Goal: Find specific page/section: Find specific page/section

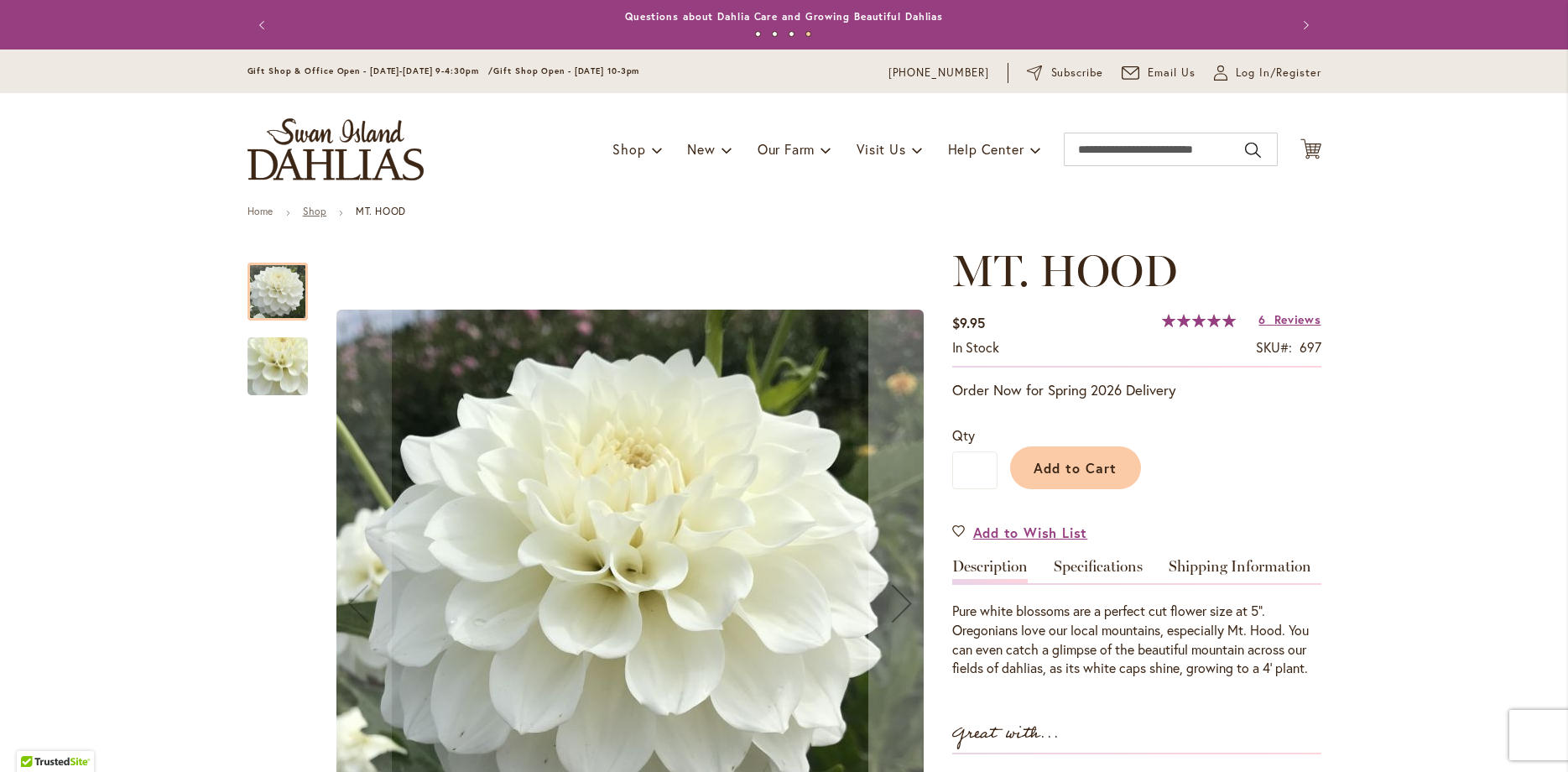
click at [310, 208] on link "Shop" at bounding box center [314, 212] width 23 height 13
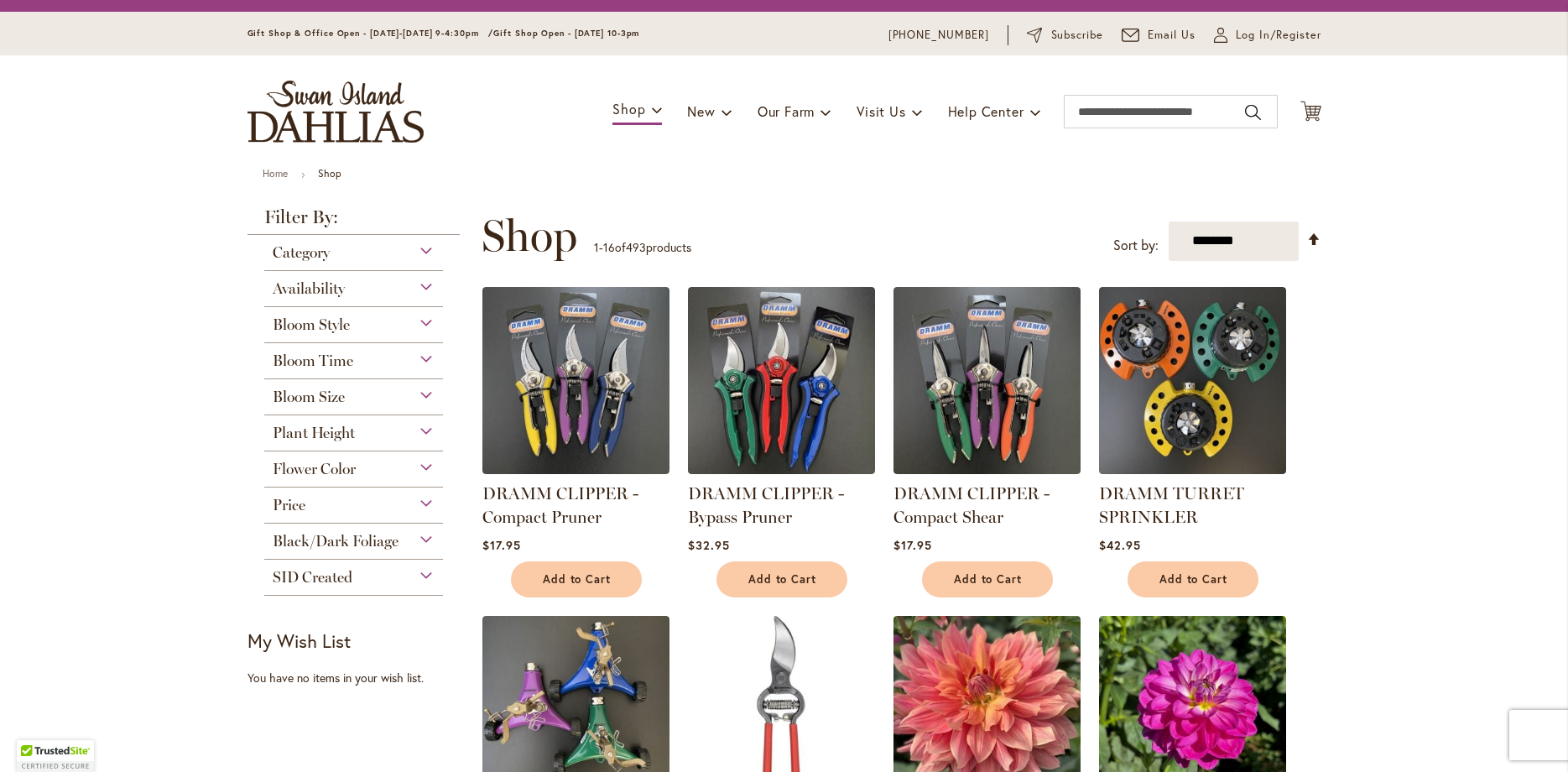
scroll to position [19, 0]
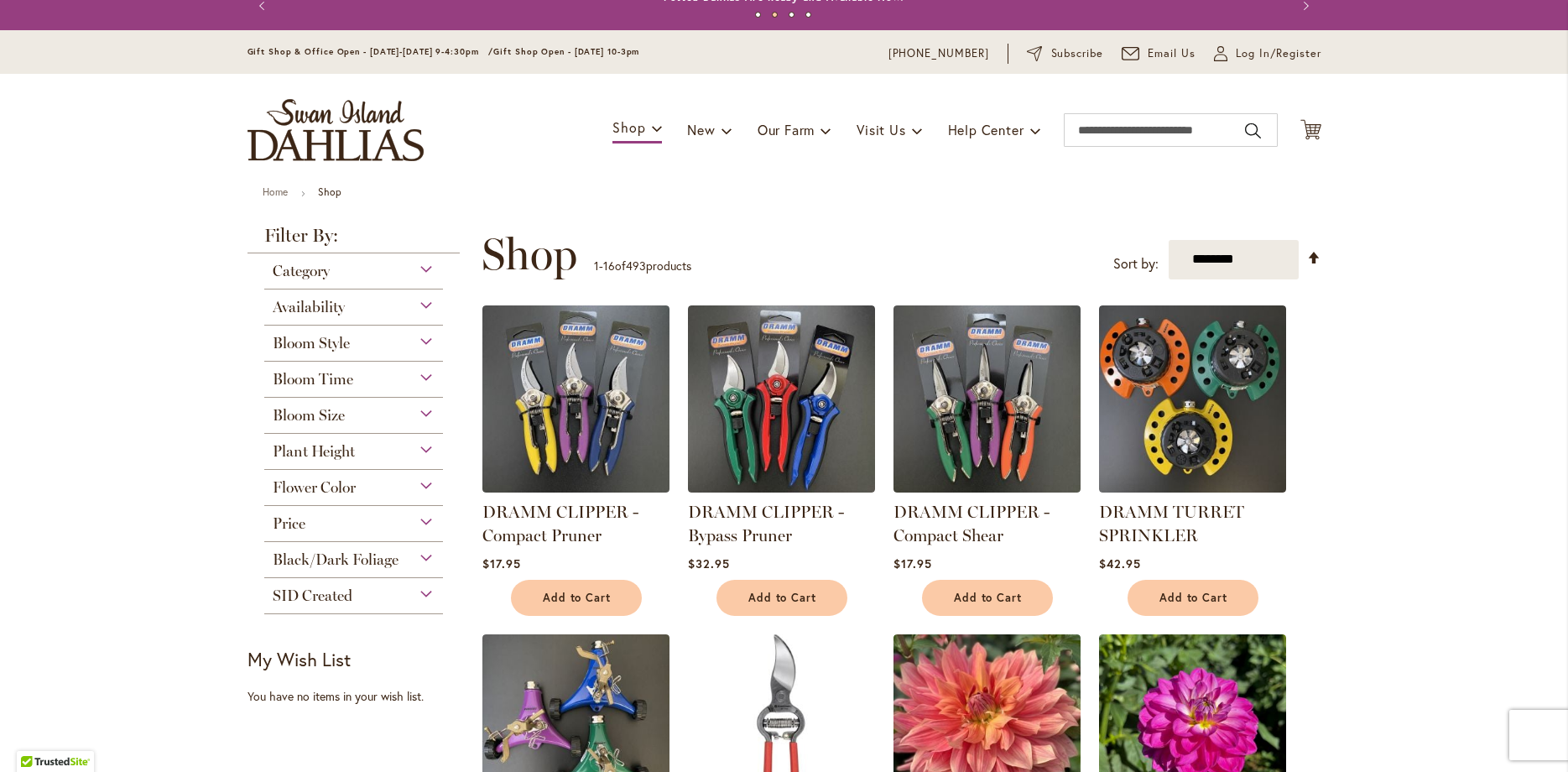
click at [337, 343] on span "Bloom Style" at bounding box center [311, 343] width 78 height 18
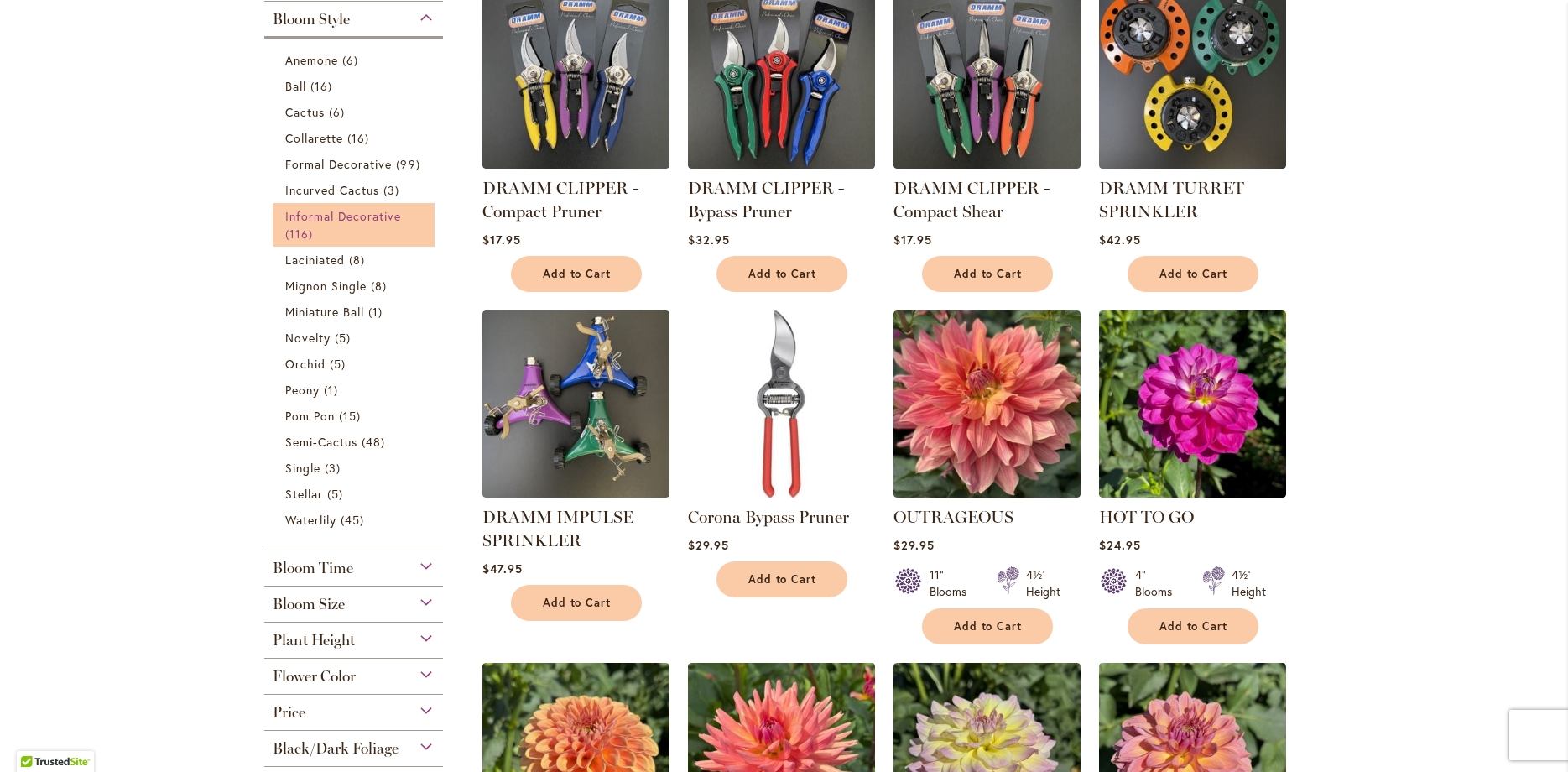
click at [354, 213] on span "Informal Decorative" at bounding box center [344, 215] width 116 height 16
click at [362, 169] on span "Formal Decorative" at bounding box center [339, 164] width 107 height 16
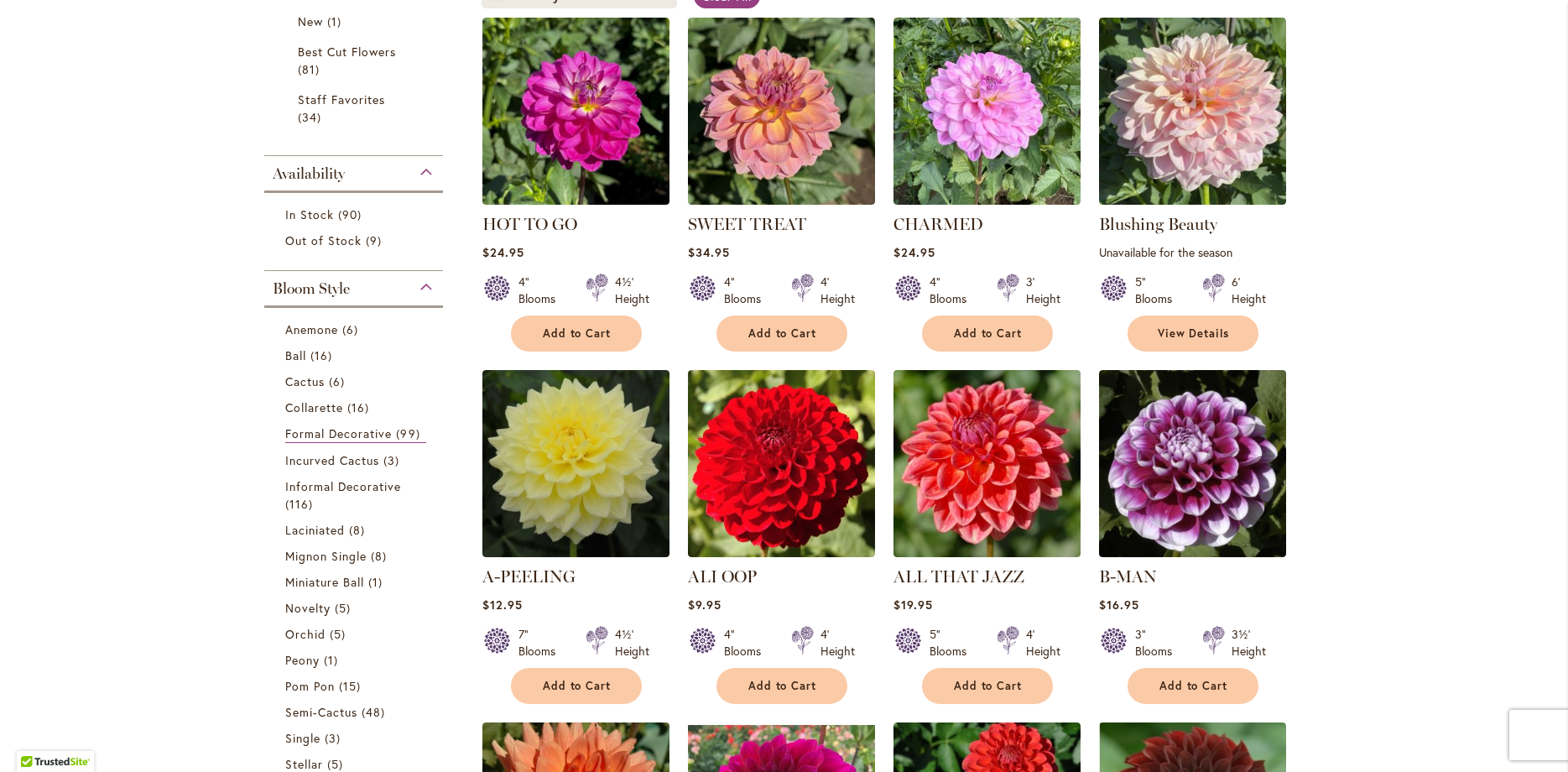
scroll to position [316, 0]
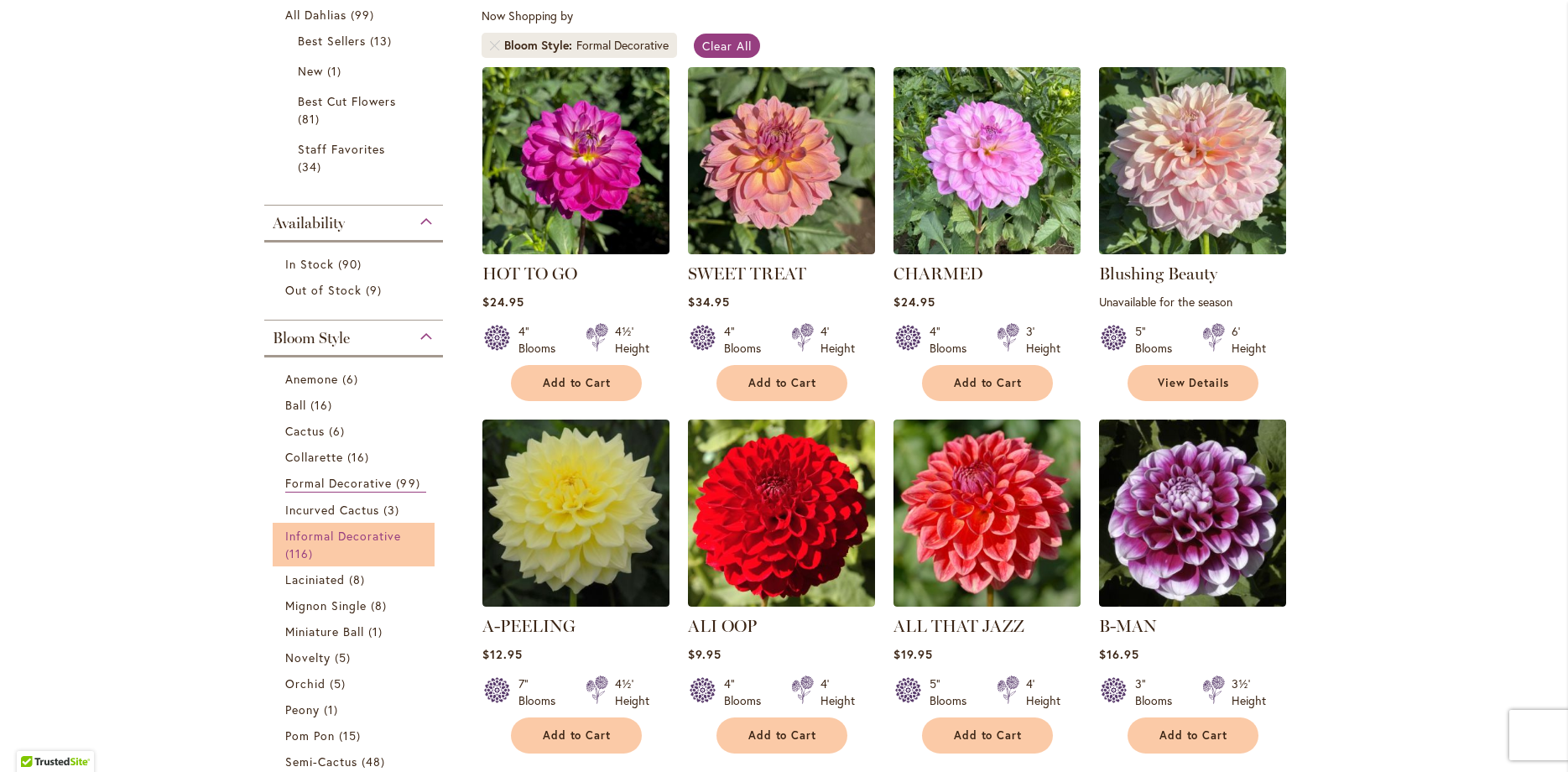
click at [379, 531] on span "Informal Decorative" at bounding box center [344, 535] width 116 height 16
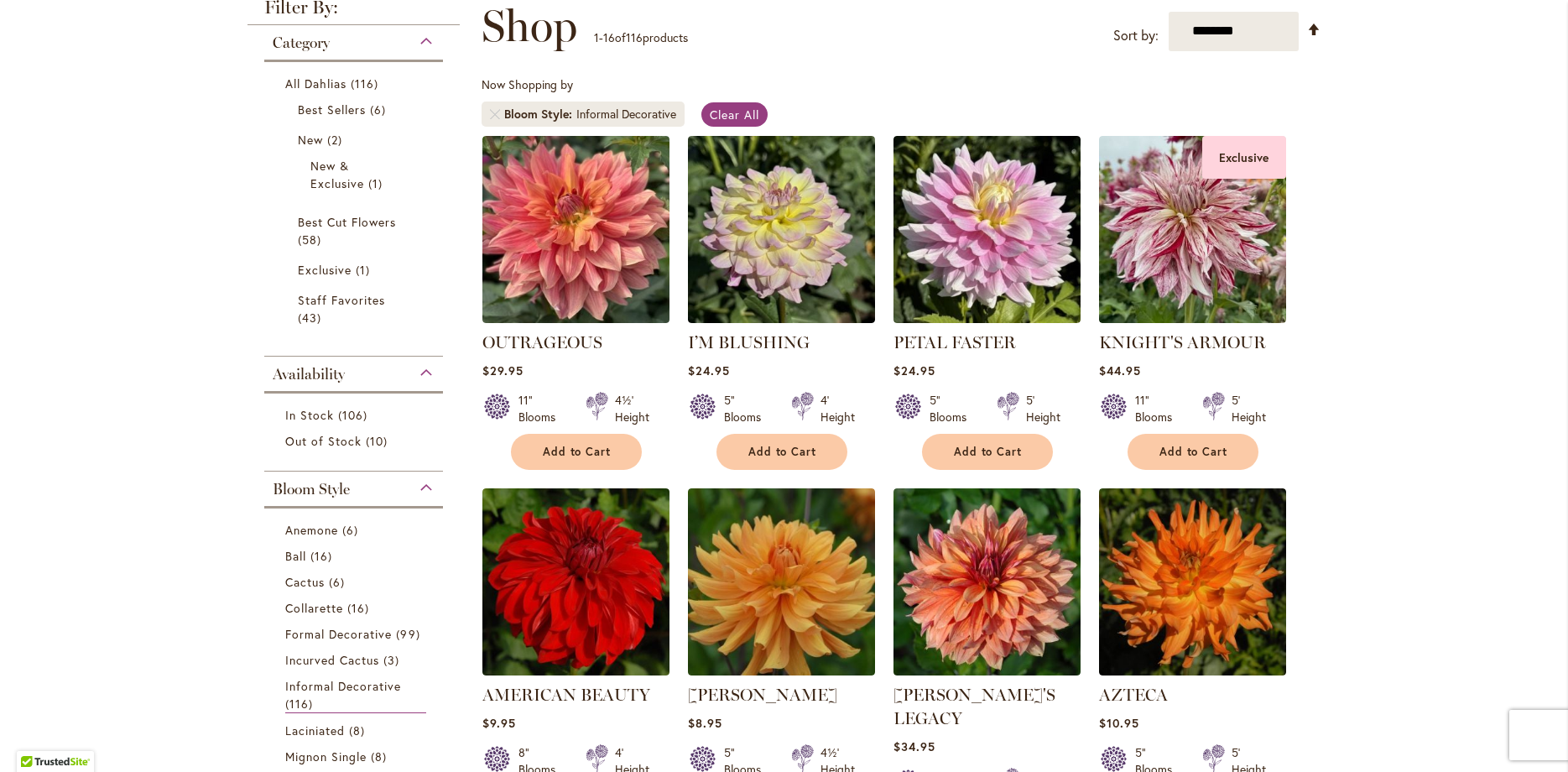
scroll to position [236, 0]
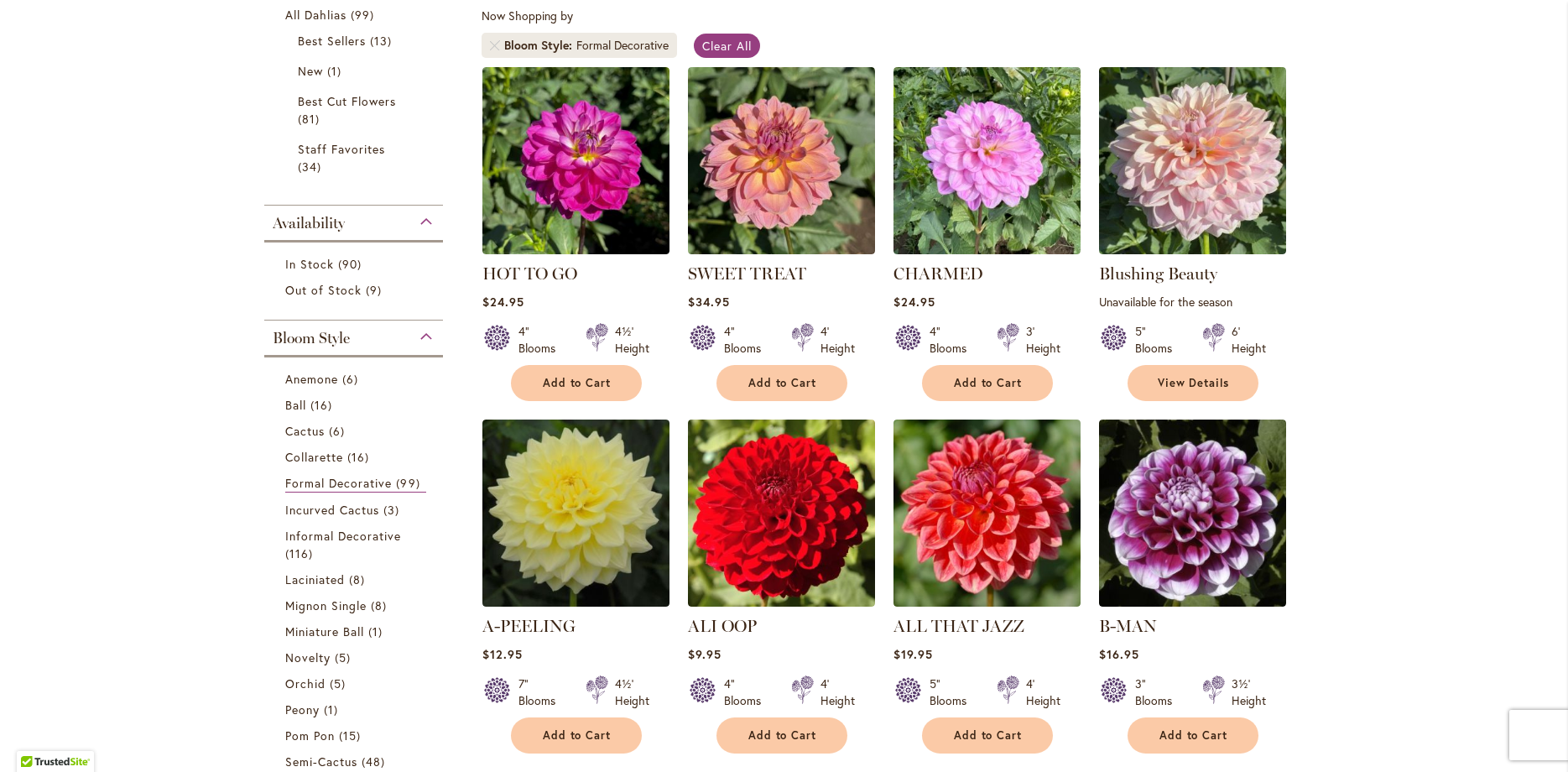
scroll to position [1059, 0]
